Goal: Check status: Check status

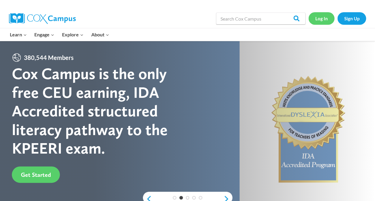
click at [332, 15] on link "Log In" at bounding box center [322, 18] width 26 height 12
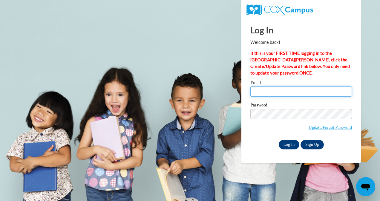
type input "[PERSON_NAME][EMAIL_ADDRESS][PERSON_NAME][DOMAIN_NAME]"
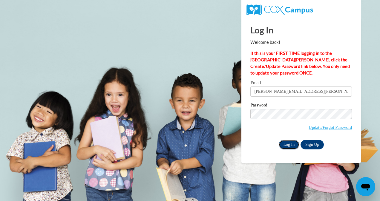
click at [289, 144] on input "Log In" at bounding box center [288, 145] width 21 height 10
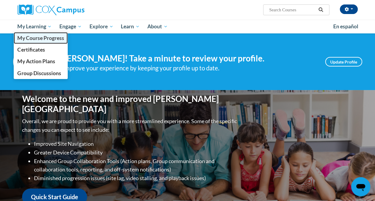
click at [44, 39] on span "My Course Progress" at bounding box center [40, 38] width 47 height 6
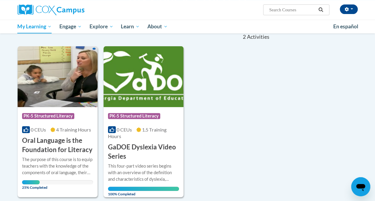
scroll to position [62, 0]
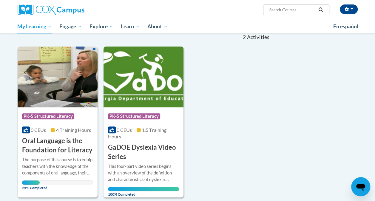
click at [37, 144] on h3 "Oral Language is the Foundation for Literacy" at bounding box center [57, 145] width 71 height 18
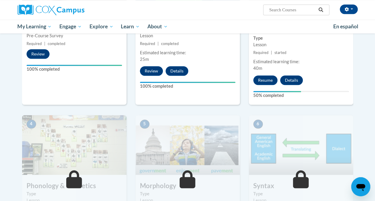
scroll to position [114, 0]
